Goal: Information Seeking & Learning: Learn about a topic

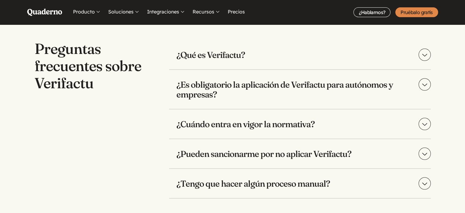
scroll to position [1245, 0]
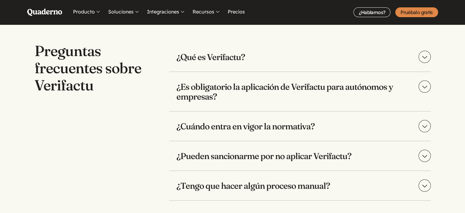
click at [349, 55] on h3 "¿Qué es Verifactu?" at bounding box center [300, 56] width 262 height 29
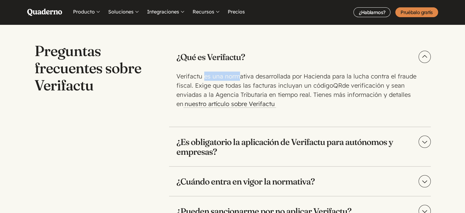
drag, startPoint x: 204, startPoint y: 76, endPoint x: 234, endPoint y: 78, distance: 30.7
click at [237, 78] on p "Verifactu es una normativa desarrollada por Hacienda para la lucha contra el fr…" at bounding box center [299, 90] width 245 height 37
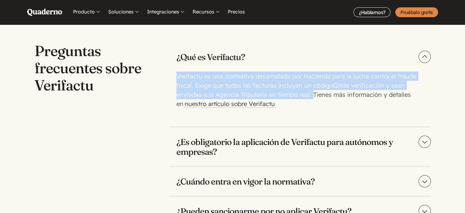
drag, startPoint x: 177, startPoint y: 77, endPoint x: 310, endPoint y: 94, distance: 134.6
click at [310, 94] on p "Verifactu es una normativa desarrollada por Hacienda para la lucha contra el fr…" at bounding box center [299, 90] width 245 height 37
copy p "Verifactu es una normativa desarrollada por Hacienda para la lucha contra el fr…"
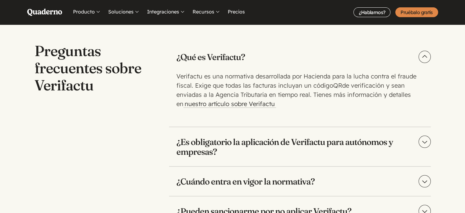
click at [321, 145] on h3 "¿Es obligatorio la aplicación de Verifactu para autónomos y empresas?" at bounding box center [300, 146] width 262 height 39
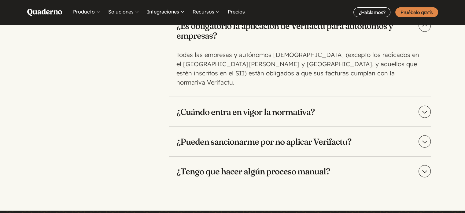
scroll to position [1367, 0]
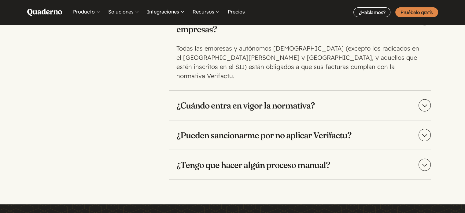
click at [318, 100] on h3 "¿Cuándo entra en vigor la normativa?" at bounding box center [300, 105] width 262 height 29
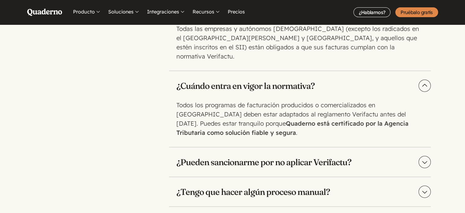
scroll to position [1398, 0]
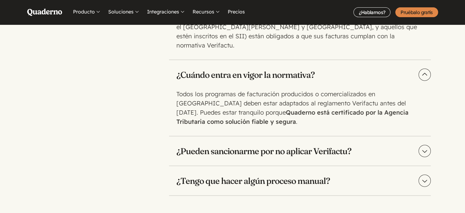
click at [291, 166] on h3 "¿Tengo que hacer algún proceso manual?" at bounding box center [300, 180] width 262 height 29
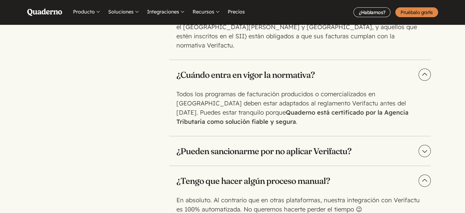
click at [300, 140] on h3 "¿Pueden sancionarme por no aplicar Verifactu?" at bounding box center [300, 150] width 262 height 29
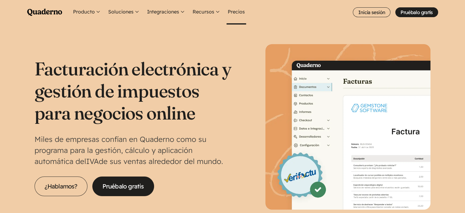
click at [231, 11] on link "Precios" at bounding box center [237, 12] width 20 height 24
